Goal: Check status: Check status

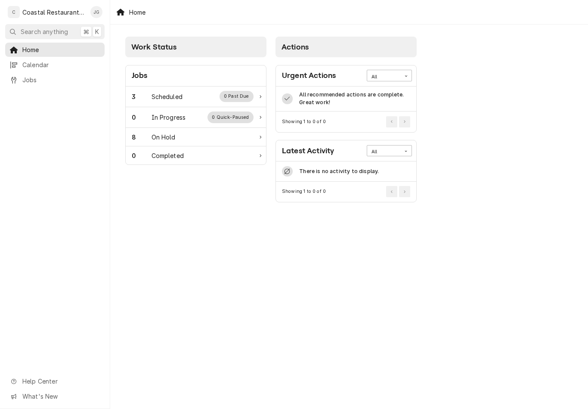
click at [169, 98] on div "Scheduled" at bounding box center [166, 96] width 31 height 9
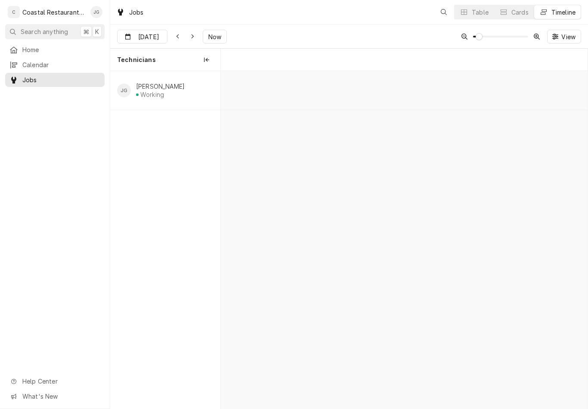
scroll to position [0, 7267]
click at [217, 37] on span "Now" at bounding box center [215, 36] width 16 height 9
type input "[DATE]"
click at [460, 90] on div "Steamer Repair" at bounding box center [480, 91] width 62 height 7
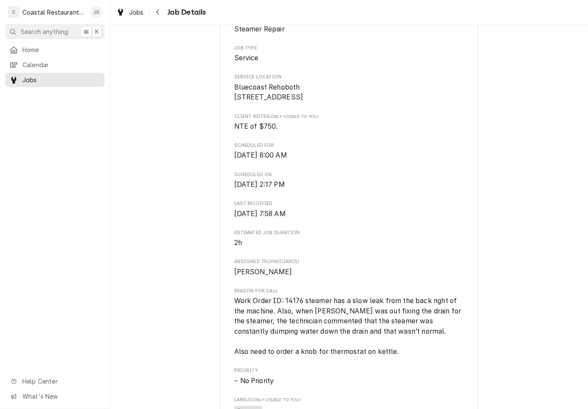
scroll to position [161, 0]
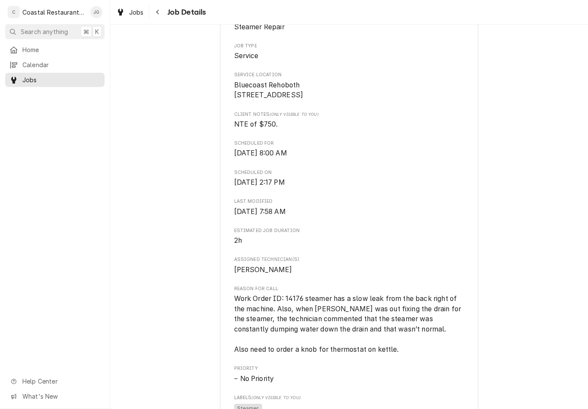
click at [46, 48] on span "Home" at bounding box center [61, 49] width 78 height 9
